Goal: Book appointment/travel/reservation

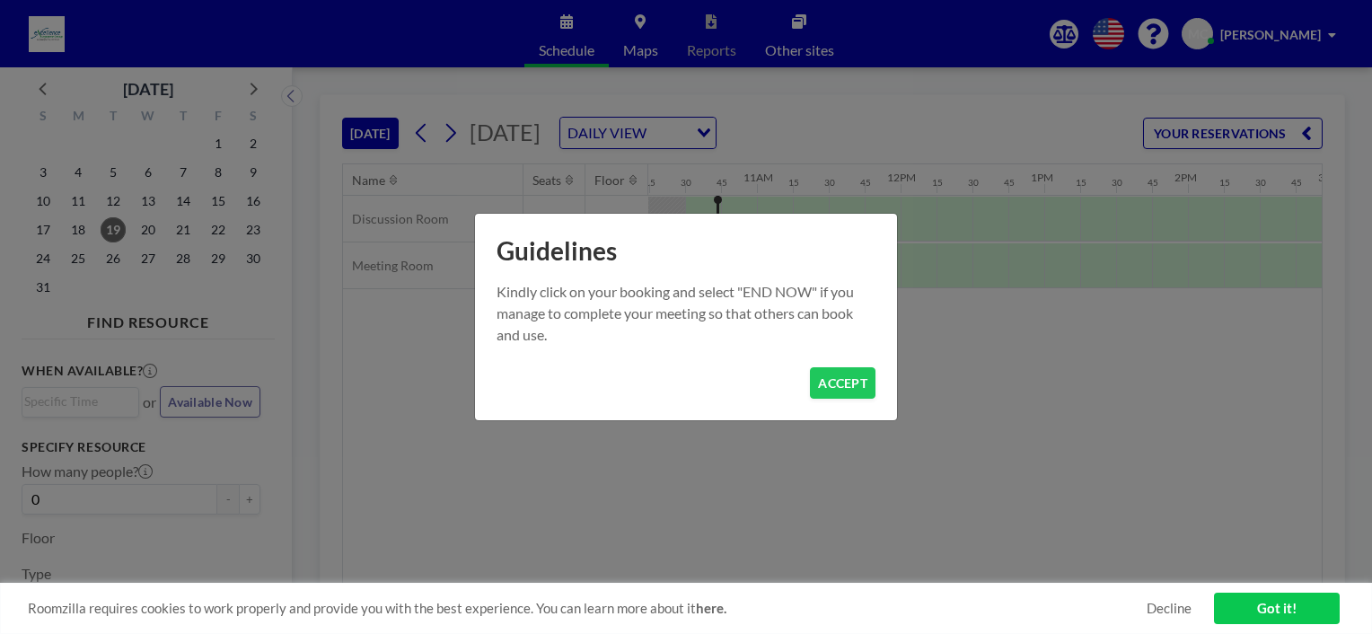
scroll to position [0, 1473]
click at [852, 383] on button "ACCEPT" at bounding box center [843, 382] width 66 height 31
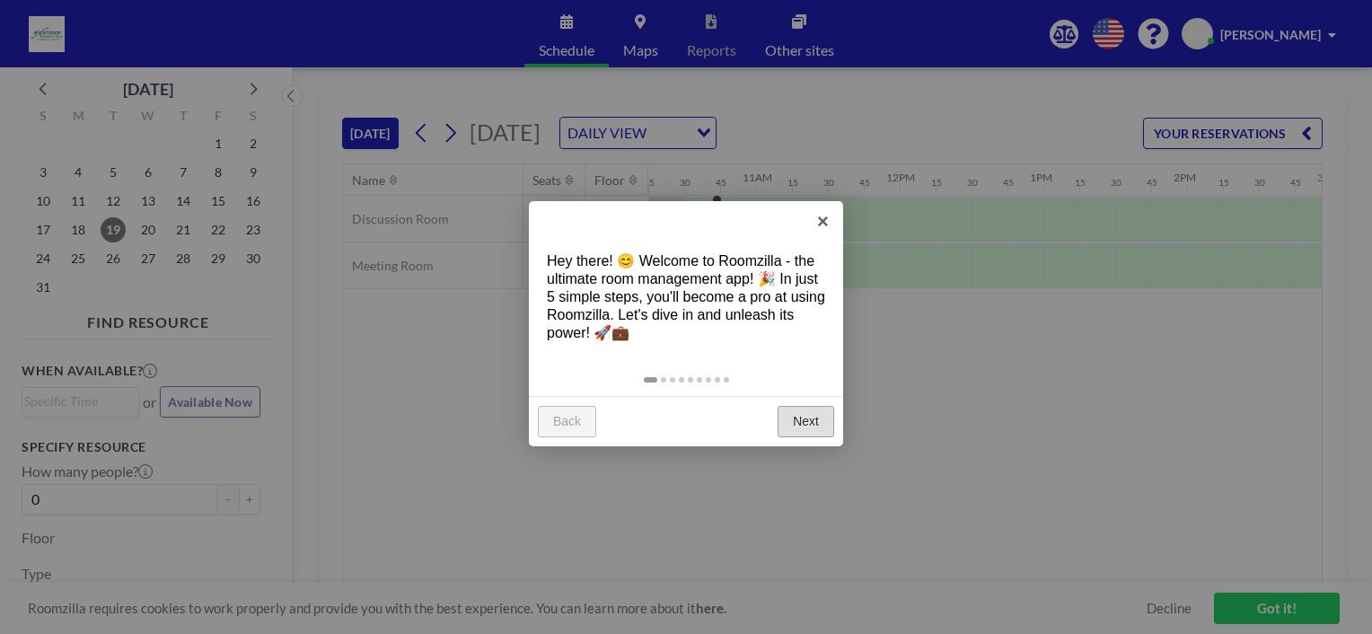
click at [814, 427] on link "Next" at bounding box center [806, 422] width 57 height 32
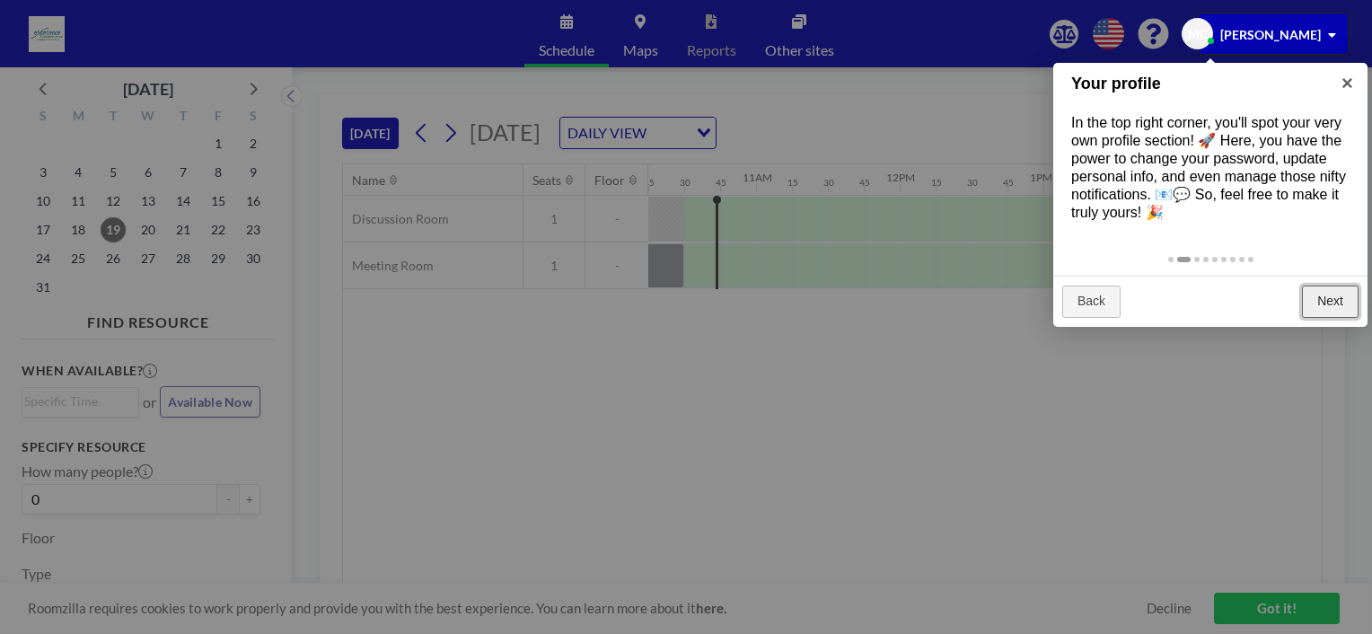
click at [1331, 303] on link "Next" at bounding box center [1330, 302] width 57 height 32
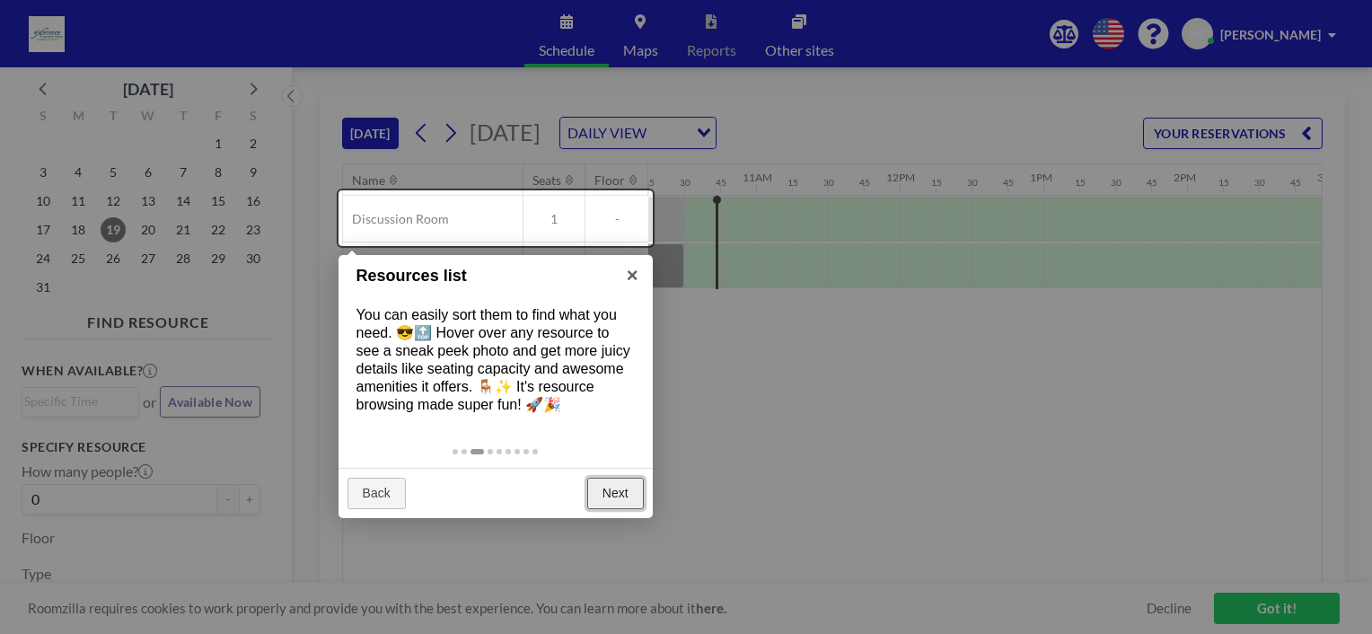
click at [612, 495] on link "Next" at bounding box center [615, 494] width 57 height 32
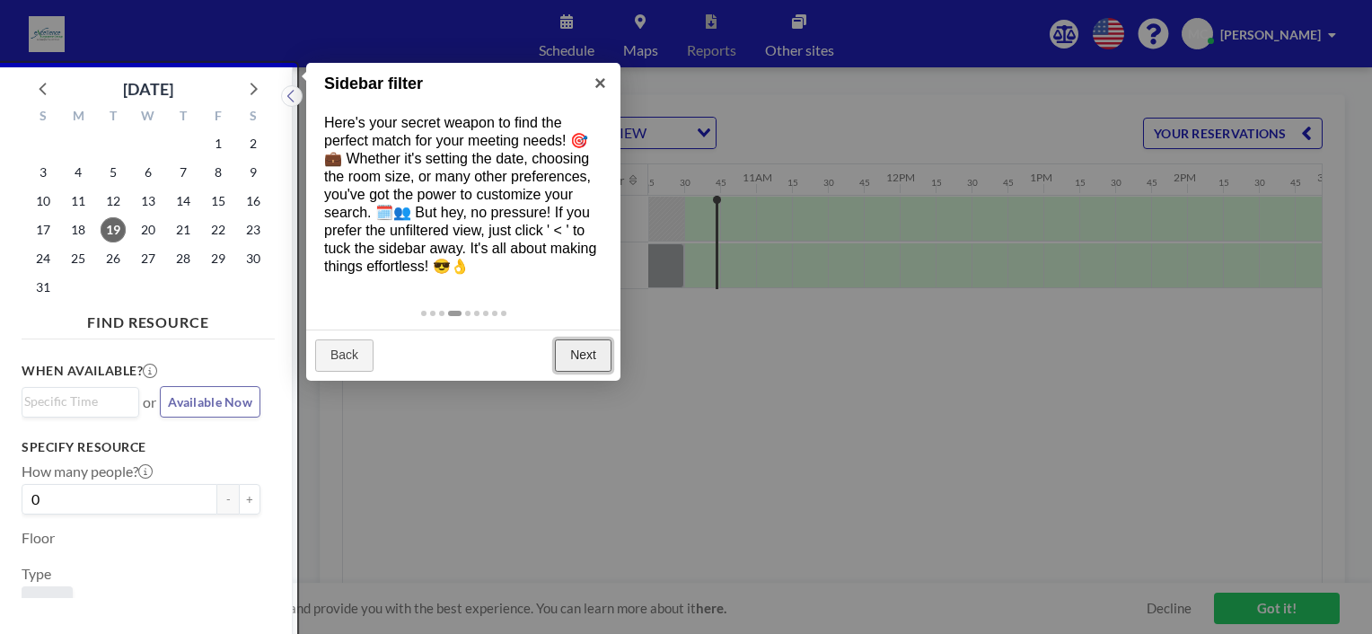
scroll to position [4, 0]
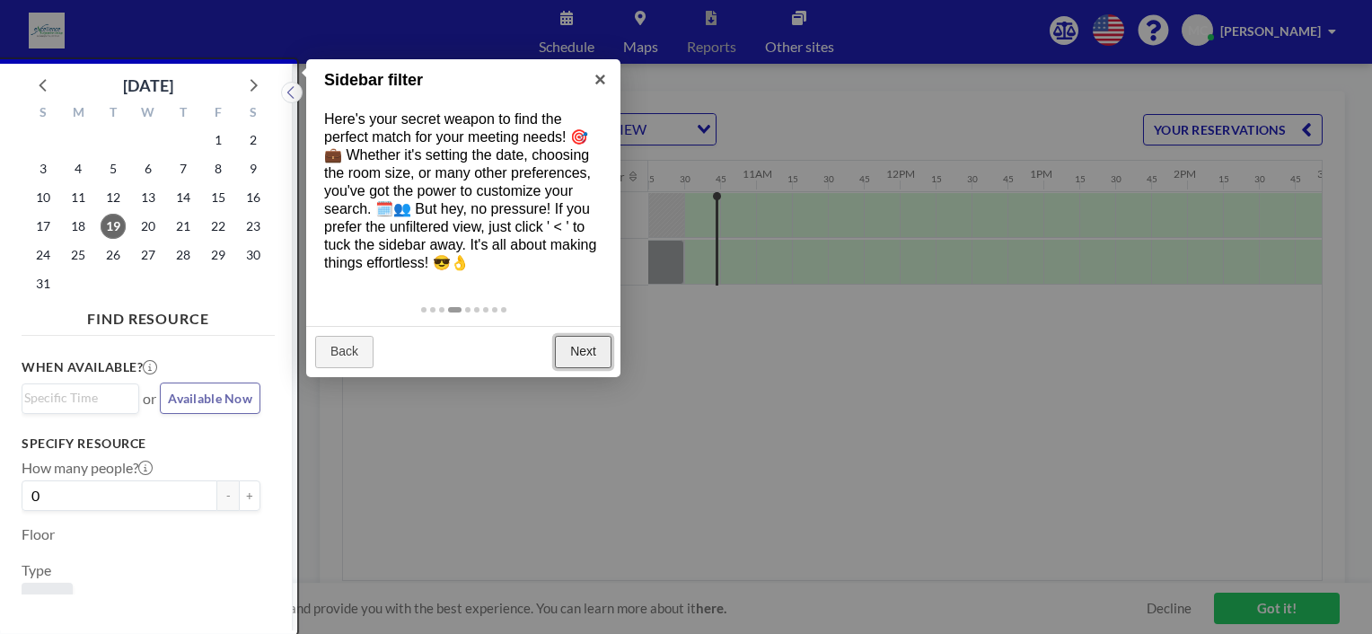
click at [576, 356] on link "Next" at bounding box center [583, 352] width 57 height 32
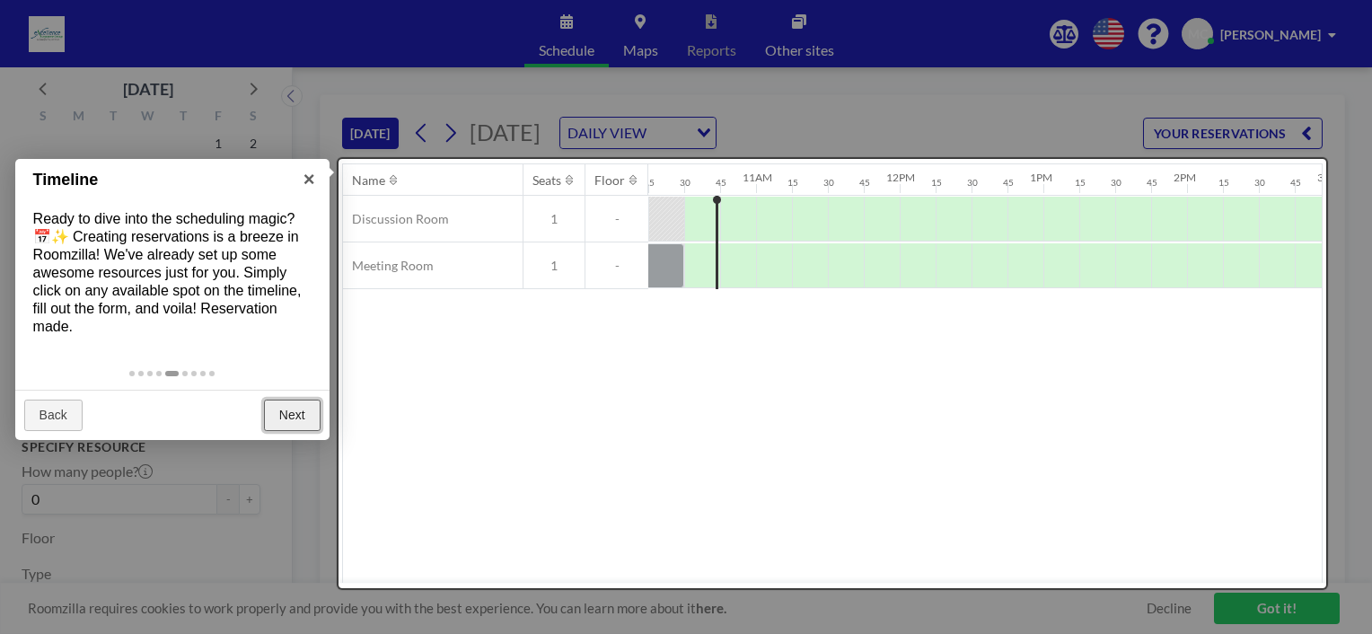
click at [297, 411] on link "Next" at bounding box center [292, 416] width 57 height 32
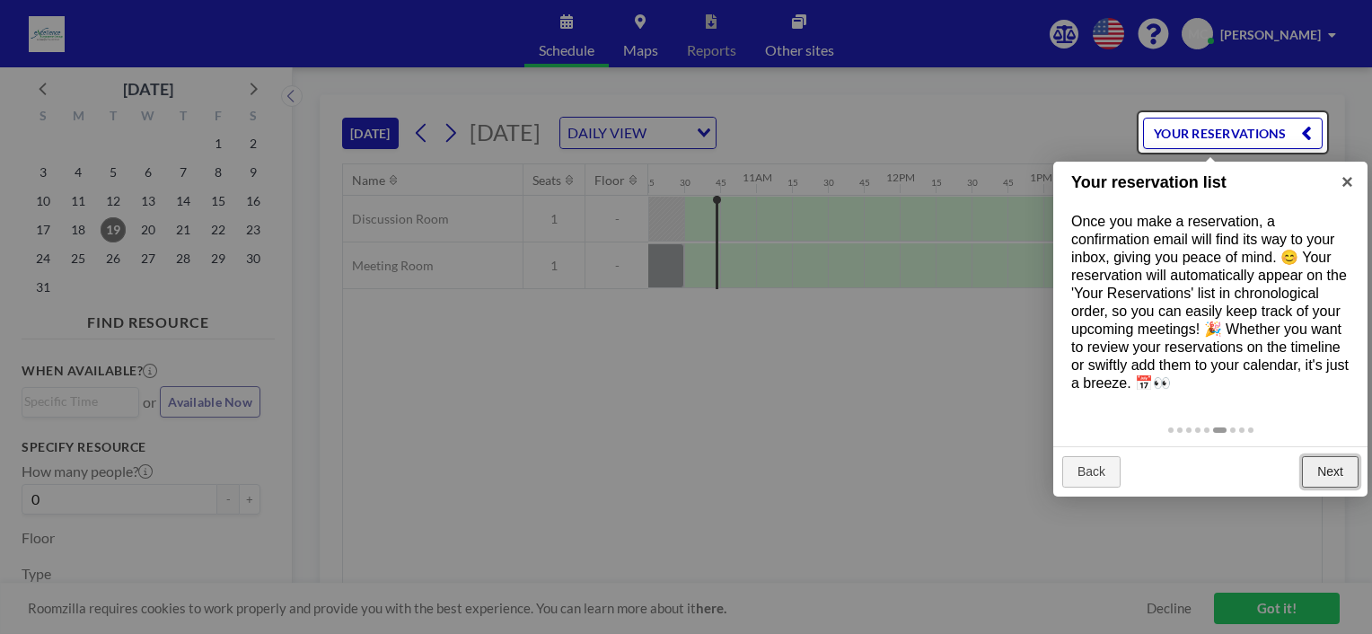
click at [1329, 464] on link "Next" at bounding box center [1330, 472] width 57 height 32
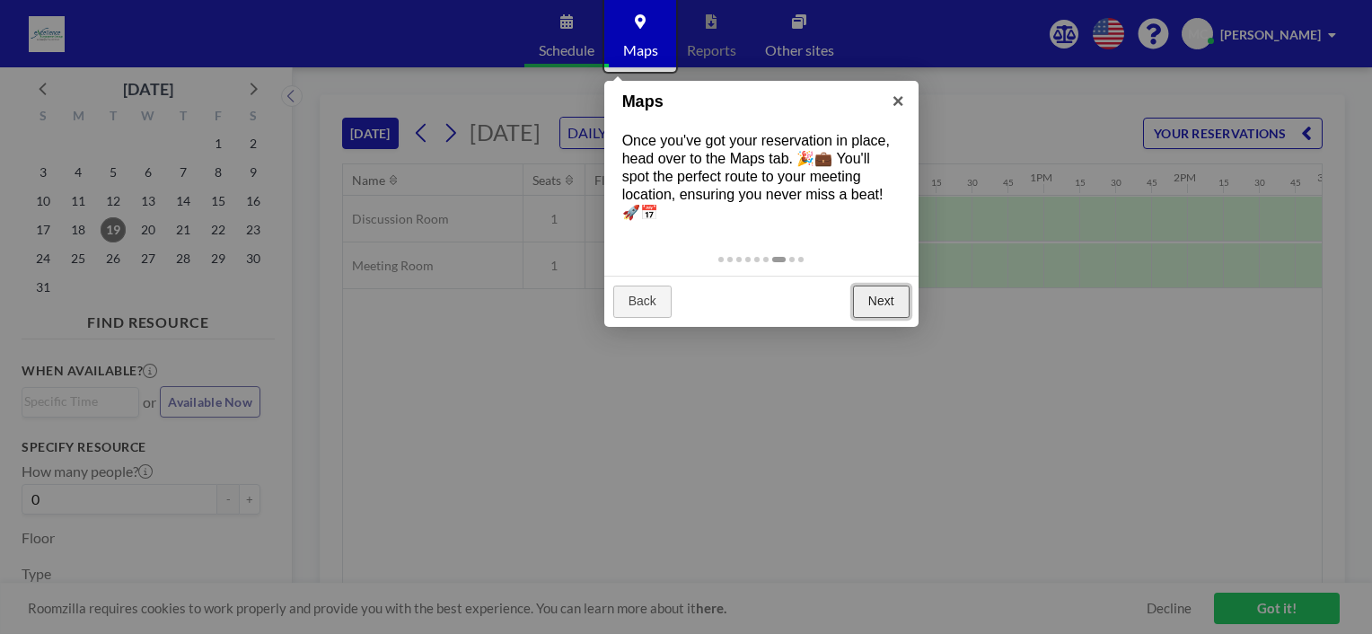
click at [902, 302] on link "Next" at bounding box center [881, 302] width 57 height 32
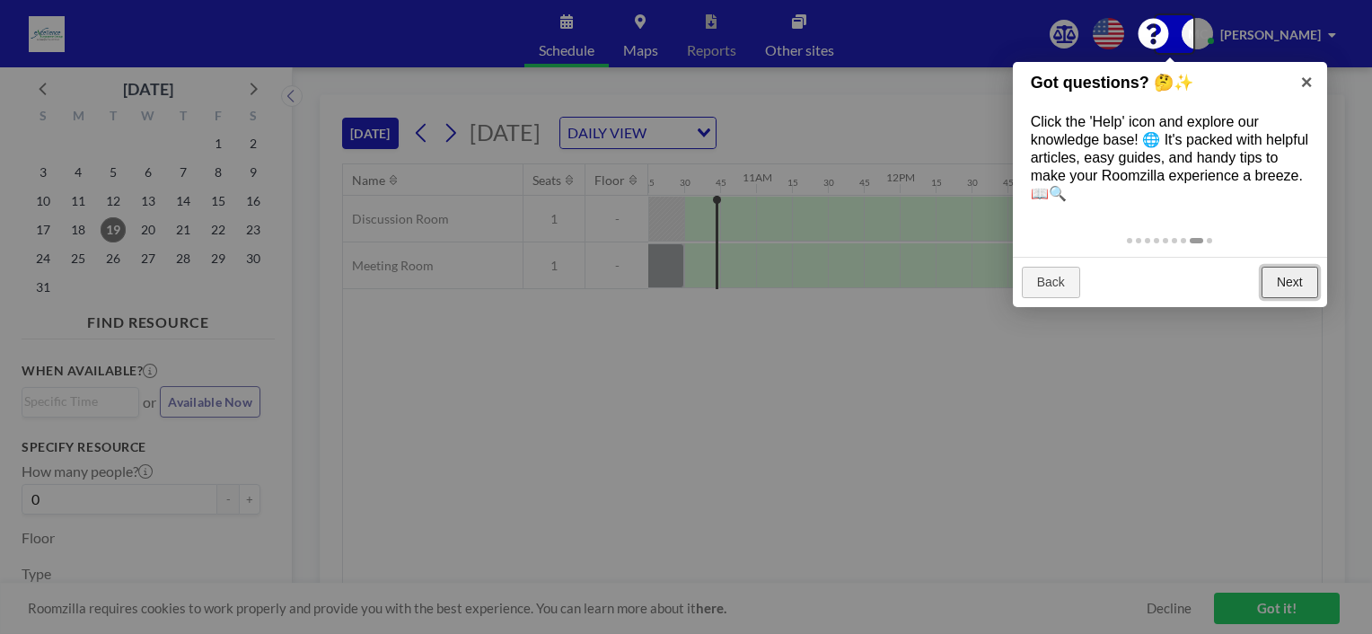
click at [1283, 275] on link "Next" at bounding box center [1290, 283] width 57 height 32
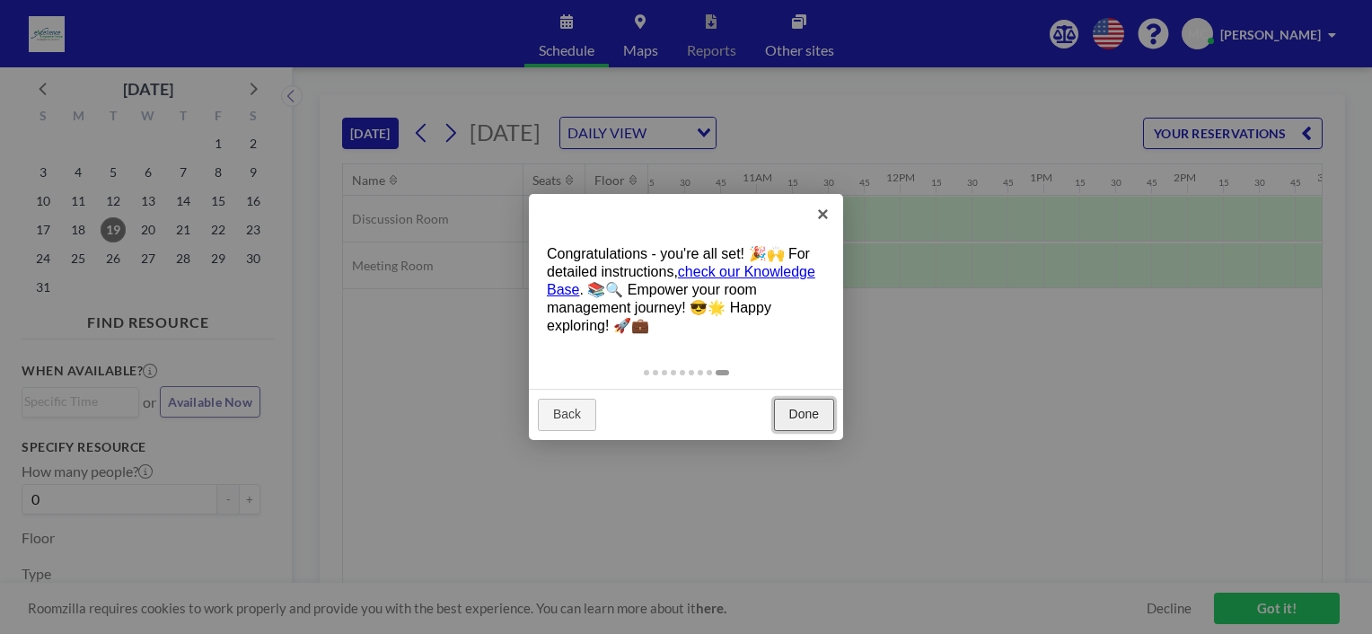
click at [802, 427] on link "Done" at bounding box center [804, 415] width 60 height 32
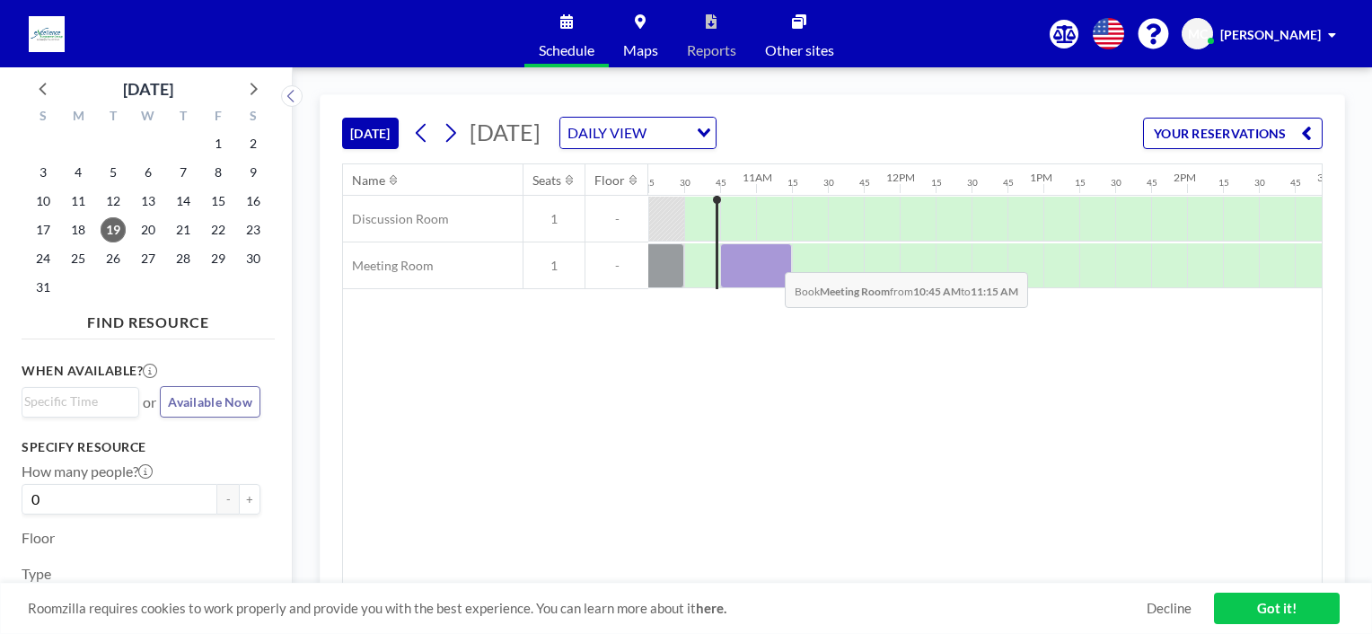
drag, startPoint x: 722, startPoint y: 256, endPoint x: 770, endPoint y: 258, distance: 48.5
click at [770, 258] on div at bounding box center [756, 265] width 72 height 45
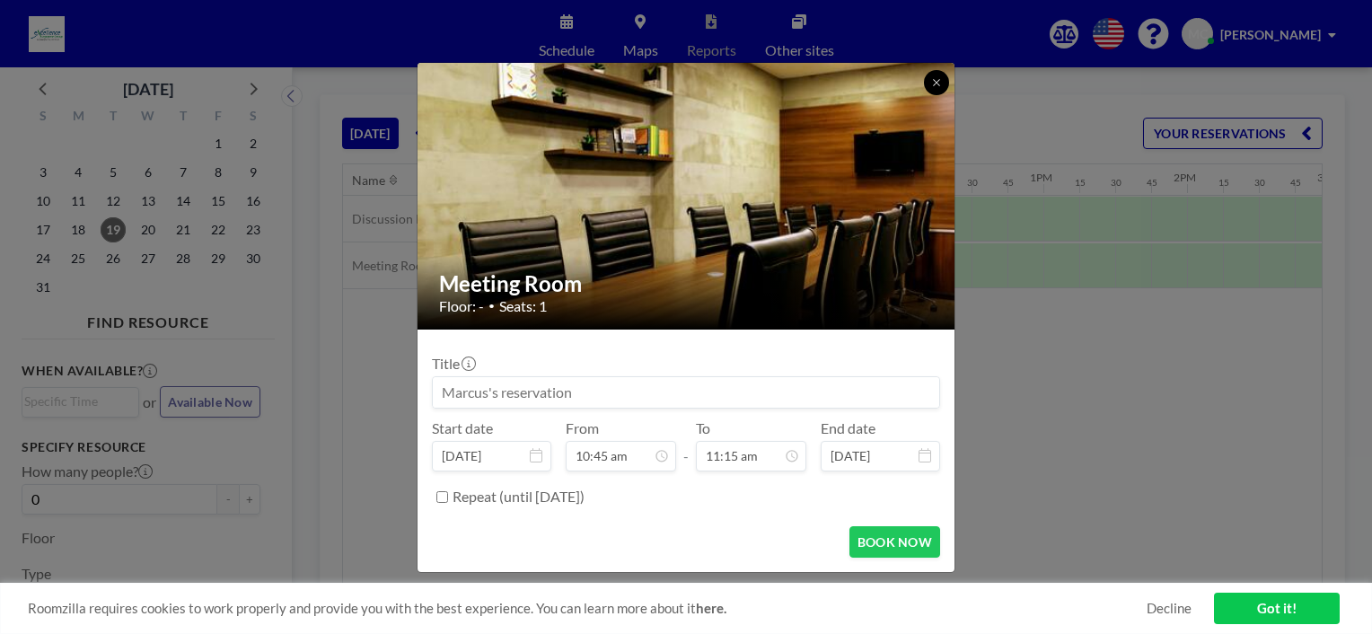
click at [931, 80] on icon at bounding box center [936, 82] width 11 height 11
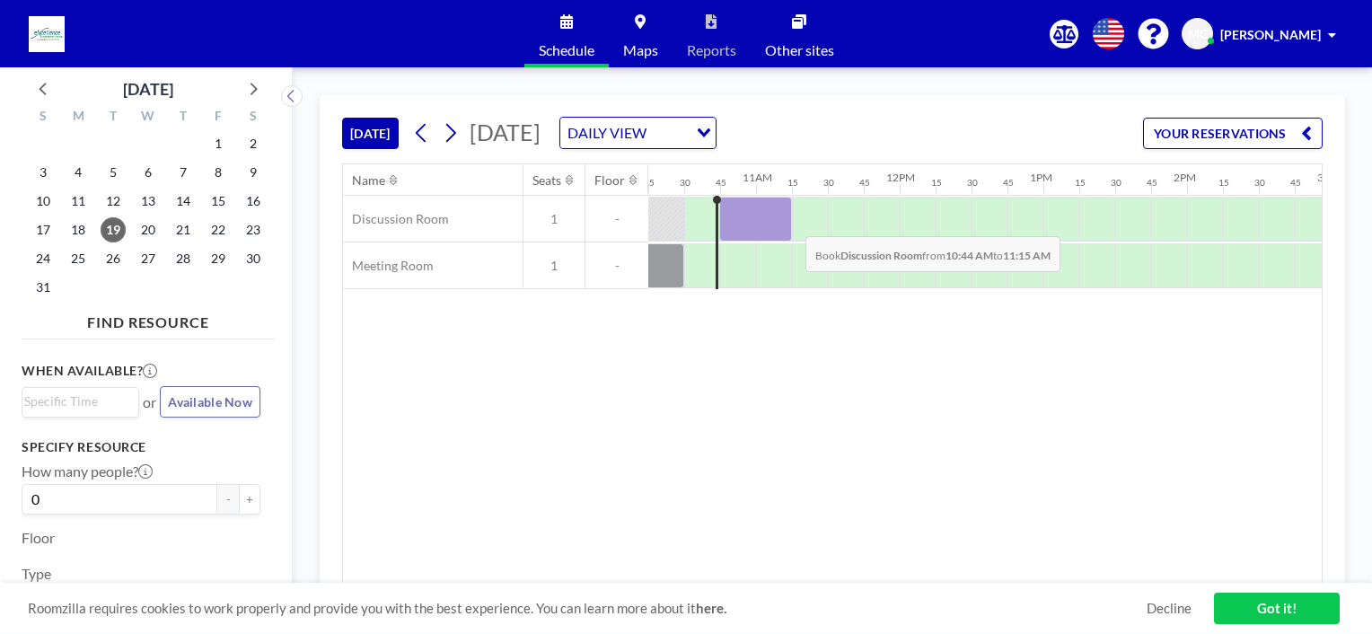
drag, startPoint x: 722, startPoint y: 218, endPoint x: 787, endPoint y: 222, distance: 65.6
click at [787, 222] on div at bounding box center [755, 219] width 73 height 45
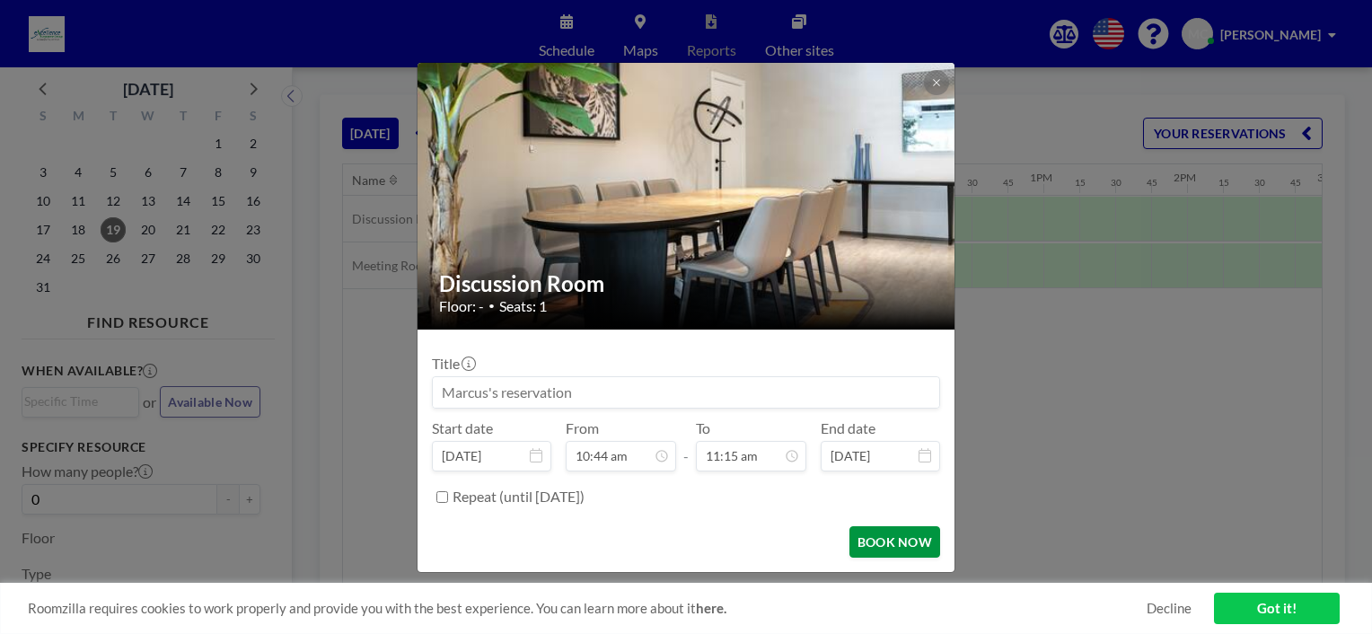
click at [881, 548] on button "BOOK NOW" at bounding box center [894, 541] width 91 height 31
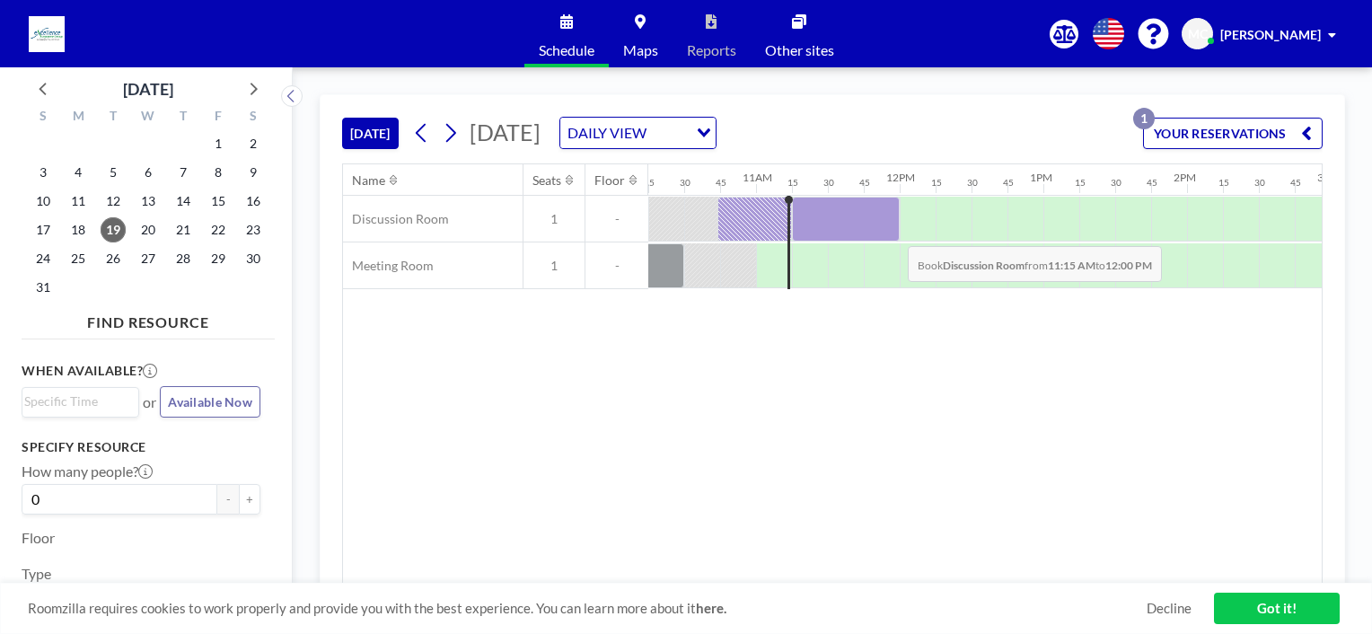
drag, startPoint x: 801, startPoint y: 225, endPoint x: 893, endPoint y: 232, distance: 92.7
click at [893, 232] on div at bounding box center [846, 219] width 108 height 45
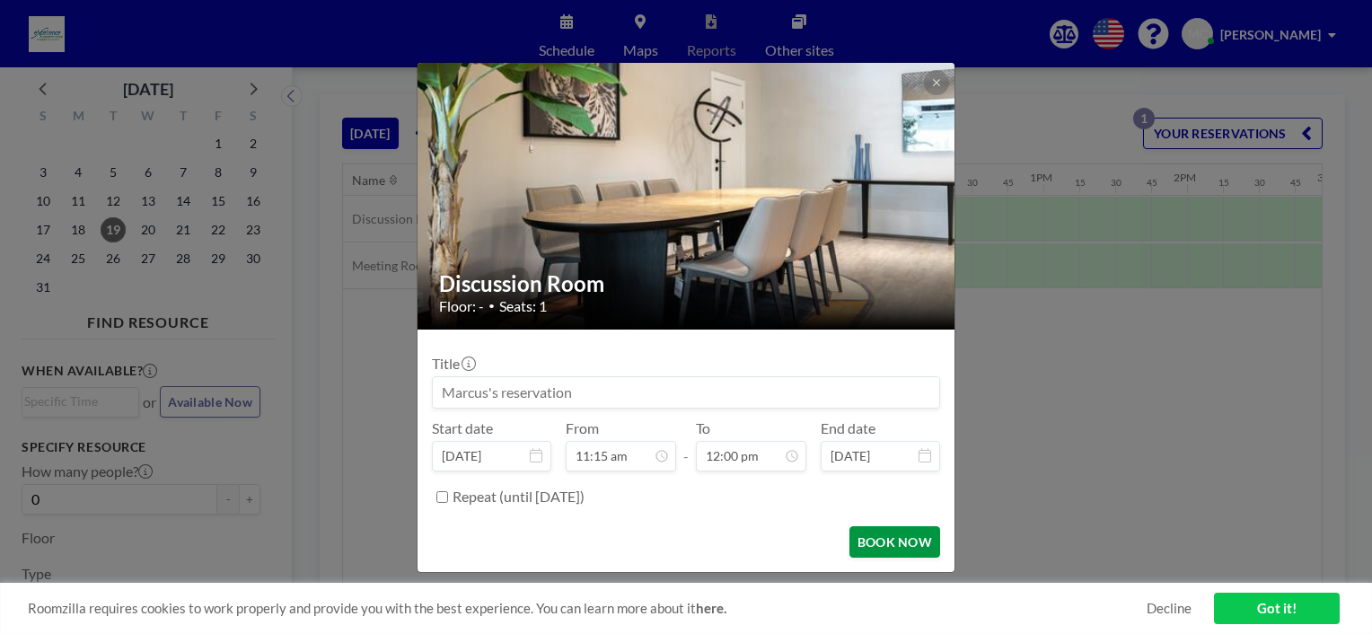
click at [906, 538] on button "BOOK NOW" at bounding box center [894, 541] width 91 height 31
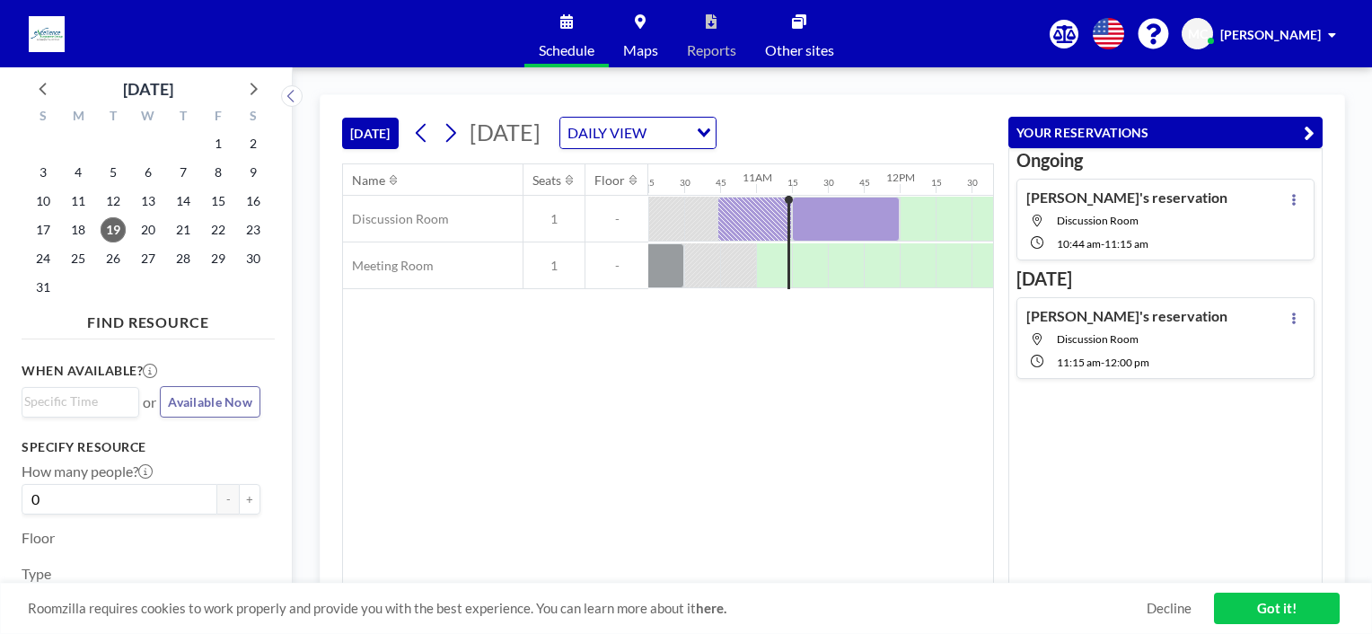
click at [1164, 610] on link "Decline" at bounding box center [1169, 608] width 45 height 17
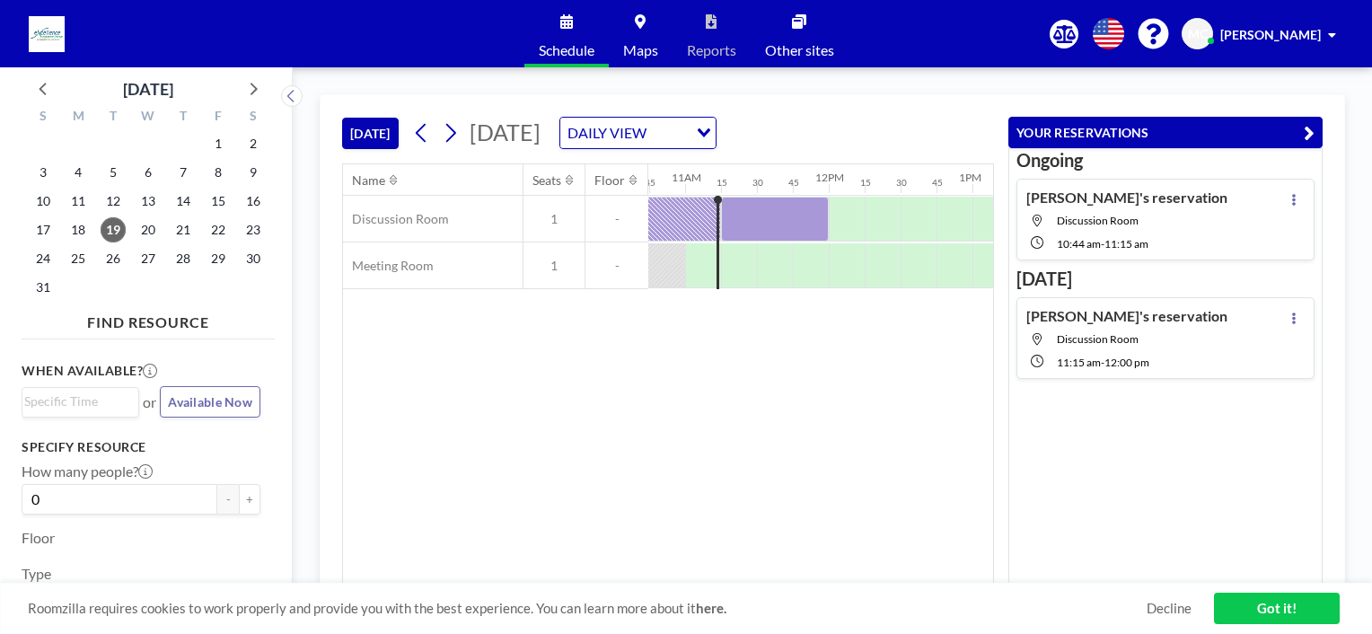
scroll to position [0, 1544]
click at [1293, 317] on button at bounding box center [1294, 318] width 22 height 22
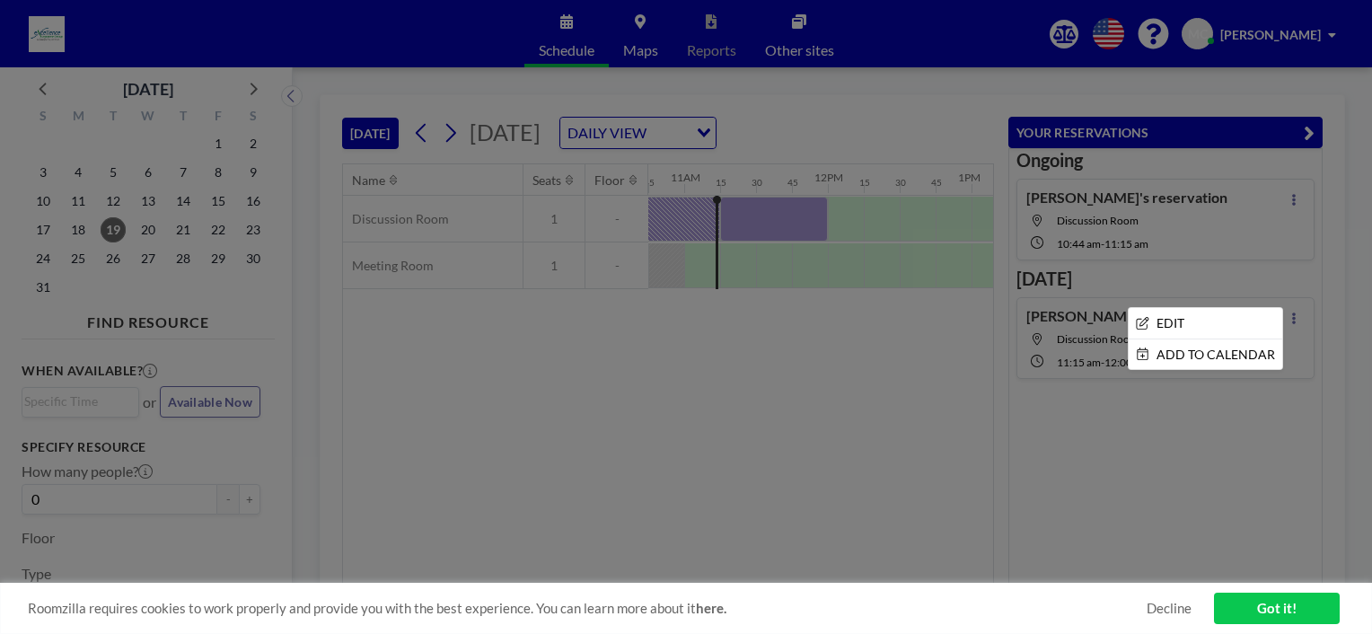
click at [1070, 481] on div at bounding box center [686, 317] width 1372 height 634
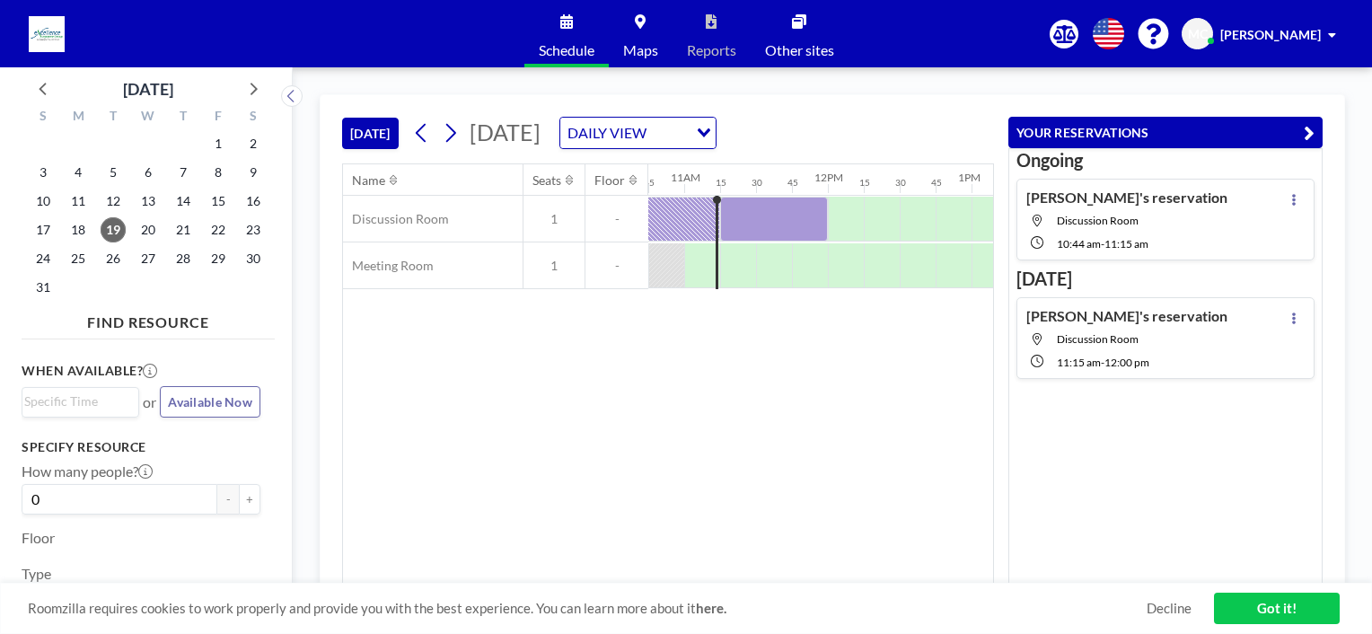
click at [1122, 340] on span "Discussion Room" at bounding box center [1098, 338] width 82 height 13
click at [1291, 323] on button at bounding box center [1294, 318] width 22 height 22
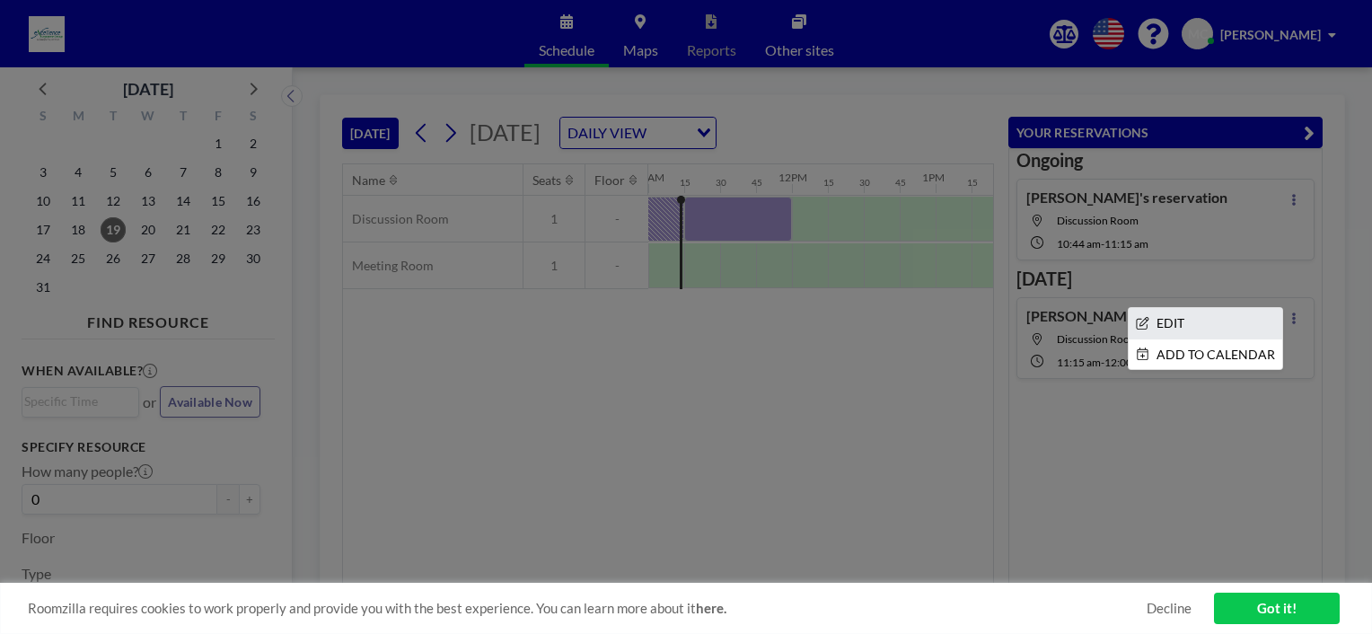
click at [1139, 325] on icon at bounding box center [1142, 323] width 13 height 13
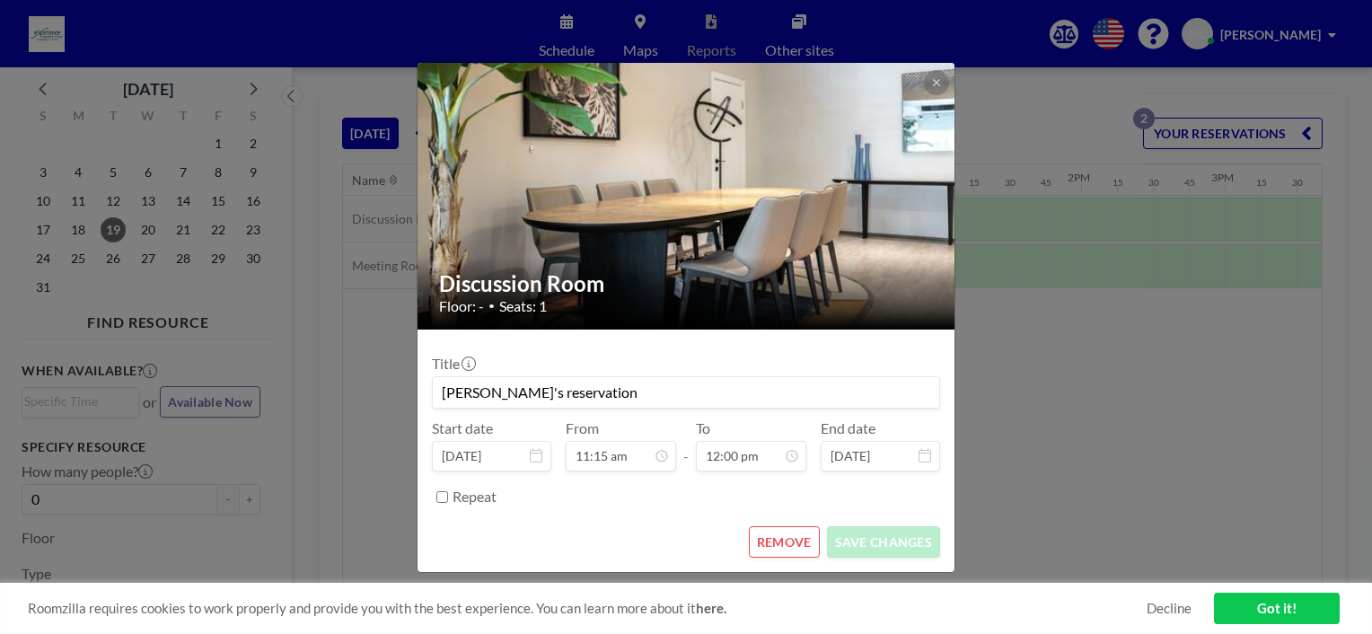
click at [792, 549] on button "REMOVE" at bounding box center [784, 541] width 71 height 31
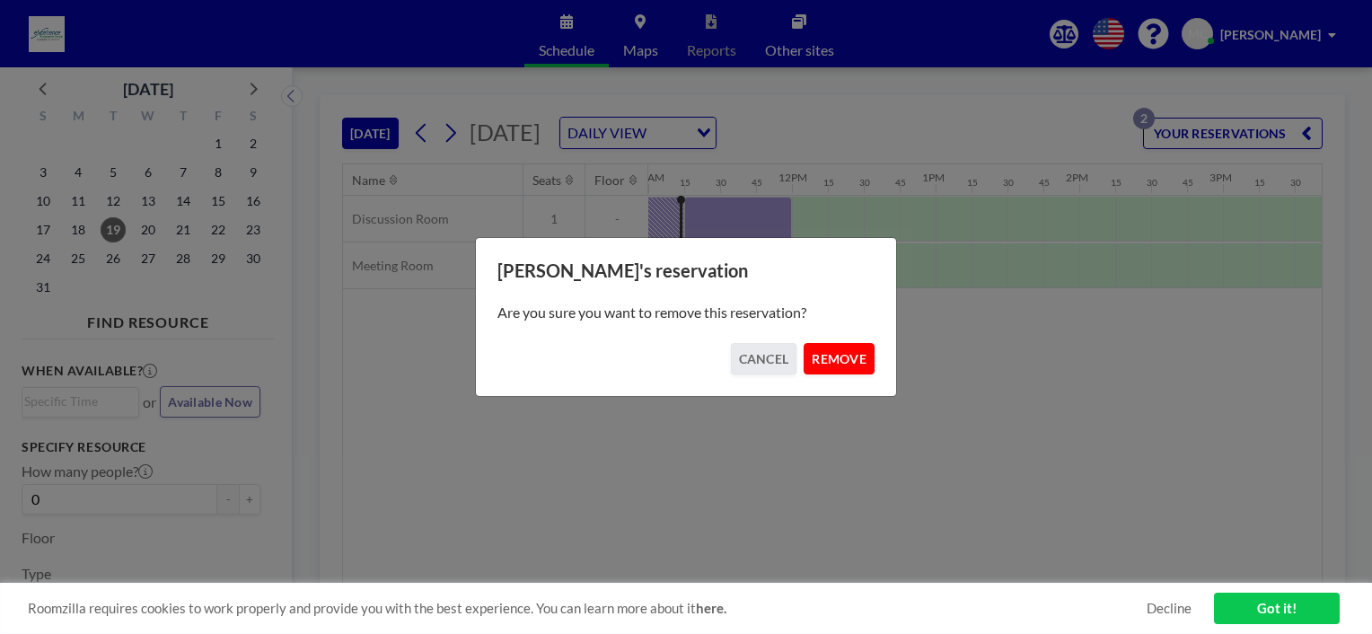
click at [824, 373] on button "REMOVE" at bounding box center [839, 358] width 71 height 31
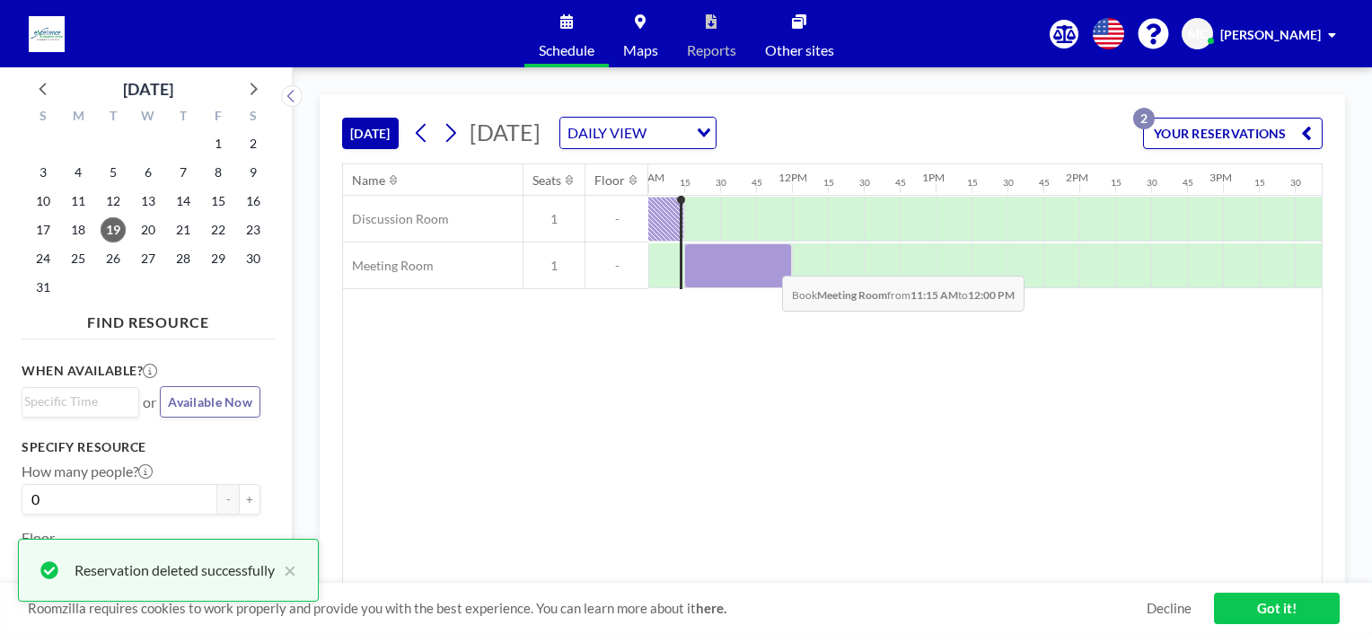
drag, startPoint x: 696, startPoint y: 258, endPoint x: 768, endPoint y: 261, distance: 71.9
click at [768, 261] on div at bounding box center [738, 265] width 108 height 45
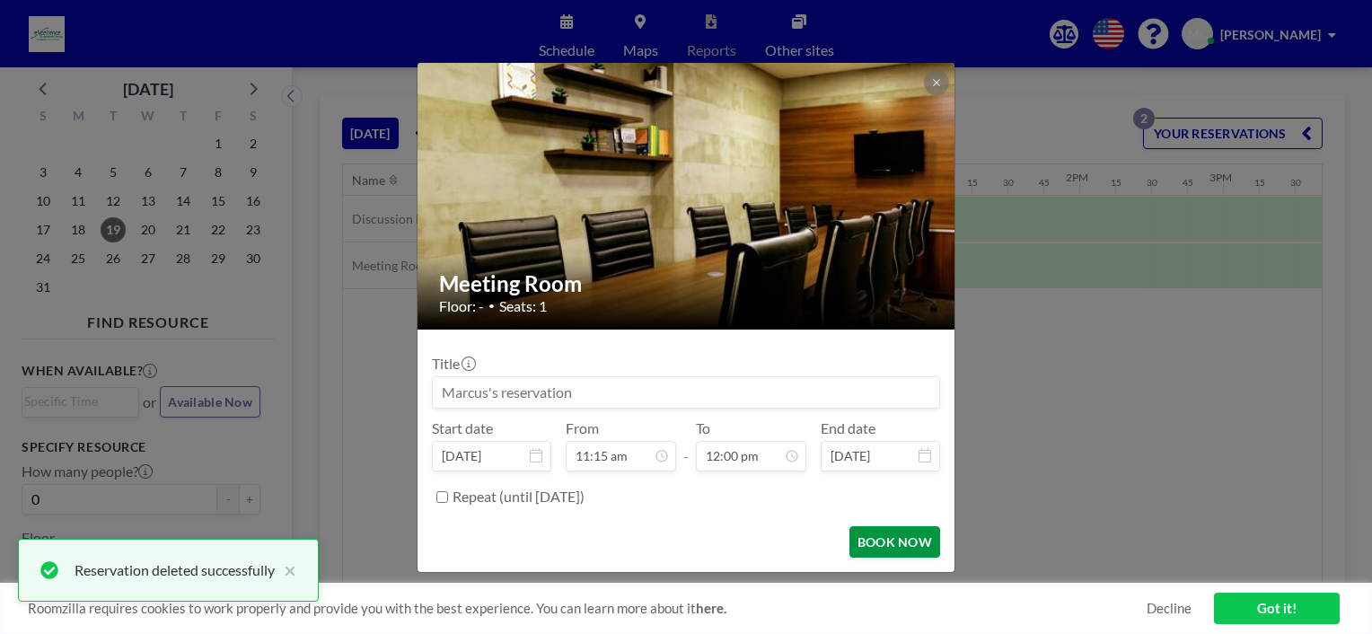
click at [870, 541] on button "BOOK NOW" at bounding box center [894, 541] width 91 height 31
